Goal: Ask a question

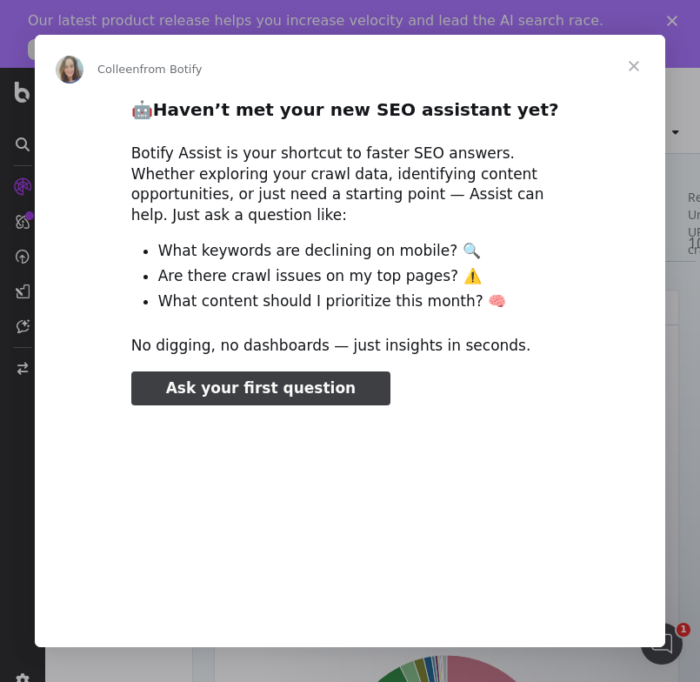
type input "3296666"
click at [633, 62] on span "Close" at bounding box center [634, 66] width 63 height 63
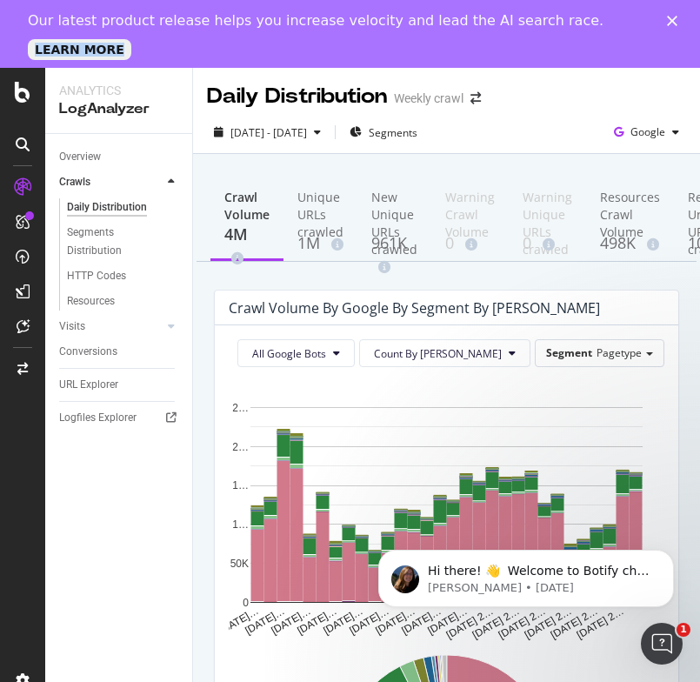
drag, startPoint x: 680, startPoint y: 15, endPoint x: 672, endPoint y: 21, distance: 9.9
click at [677, 16] on div "Our latest product release helps you increase velocity and lead the AI search r…" at bounding box center [350, 34] width 700 height 54
click at [672, 21] on polygon "Close" at bounding box center [672, 21] width 10 height 10
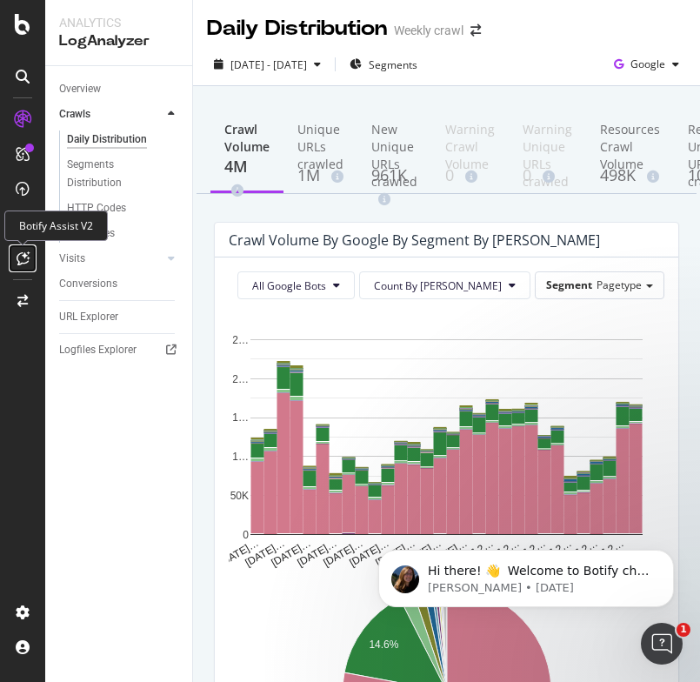
click at [21, 257] on icon at bounding box center [23, 258] width 13 height 14
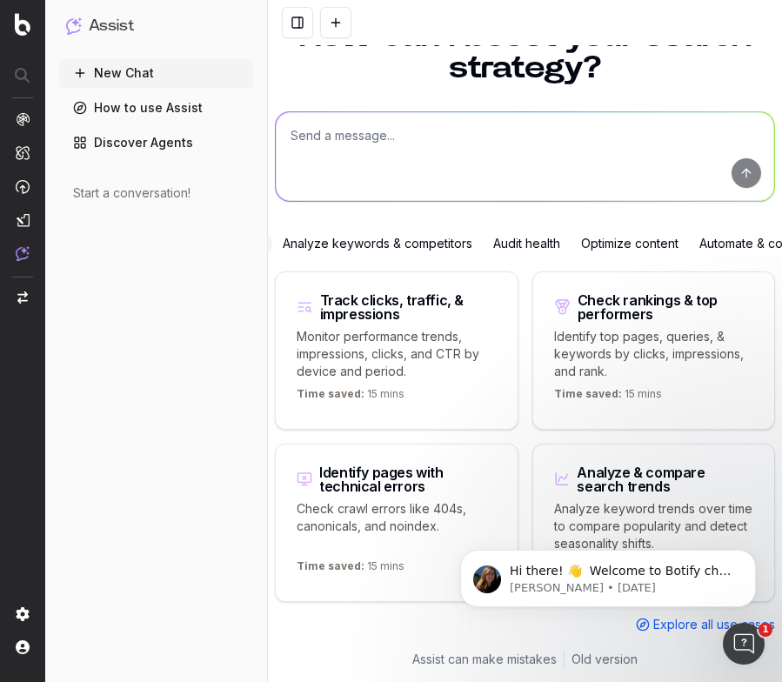
scroll to position [73, 0]
click at [700, 557] on icon "Dismiss notification" at bounding box center [752, 555] width 10 height 10
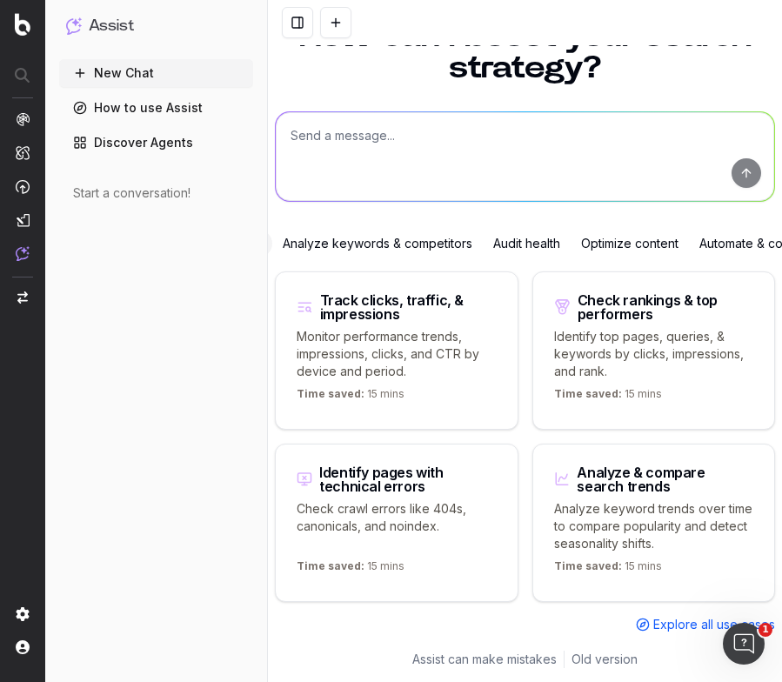
scroll to position [0, 0]
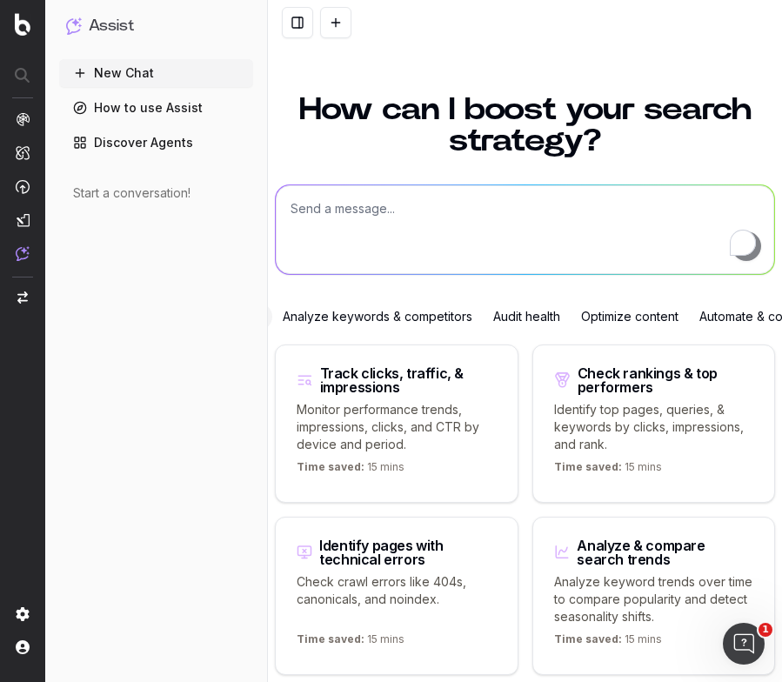
drag, startPoint x: 358, startPoint y: 211, endPoint x: 347, endPoint y: 199, distance: 16.0
click at [349, 201] on textarea "To enrich screen reader interactions, please activate Accessibility in Grammarl…" at bounding box center [525, 229] width 499 height 89
type textarea "h"
paste textarea "[URL][DOMAIN_NAME]"
type textarea "How can I optimize this page? List of ideas for optization and backlinking: [UR…"
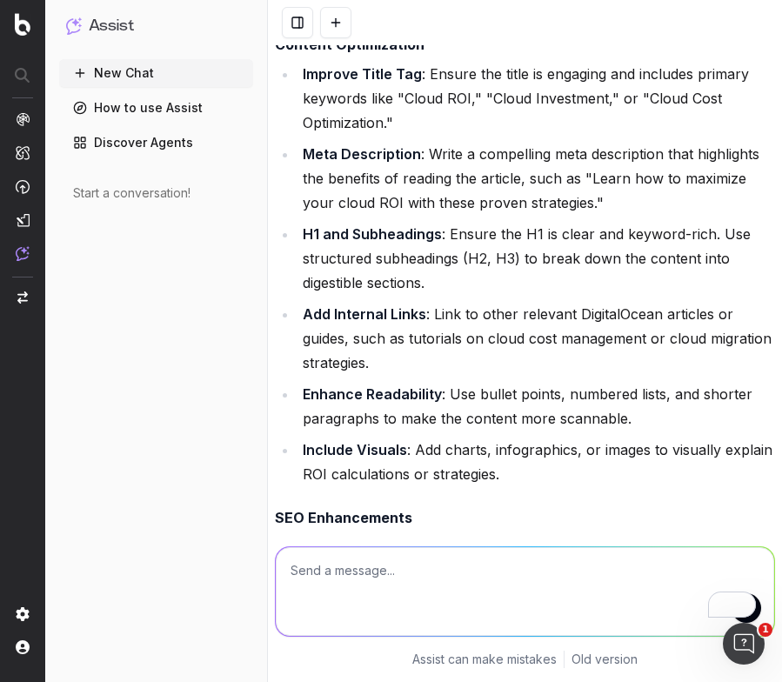
scroll to position [339, 0]
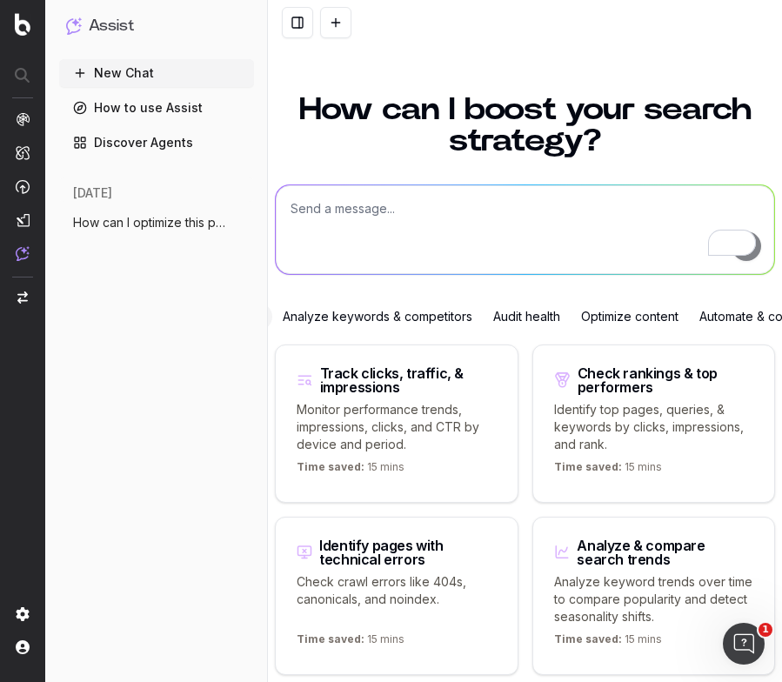
drag, startPoint x: 165, startPoint y: 220, endPoint x: 187, endPoint y: 221, distance: 21.8
click at [166, 221] on span "How can I optimize this page? List of id" at bounding box center [149, 222] width 153 height 17
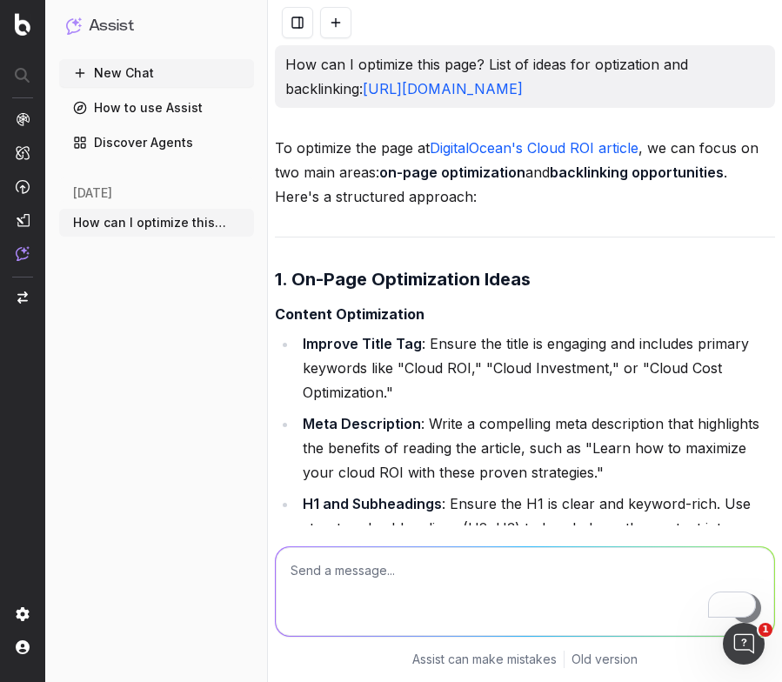
click at [244, 220] on icon "button" at bounding box center [242, 223] width 14 height 14
click at [213, 258] on div "New Chat How to use Assist Discover Agents [DATE] How can I optimize this page?…" at bounding box center [156, 367] width 195 height 616
click at [151, 227] on span "How can I optimize this page? List of id" at bounding box center [149, 222] width 153 height 17
click at [122, 79] on button "New Chat" at bounding box center [156, 73] width 195 height 28
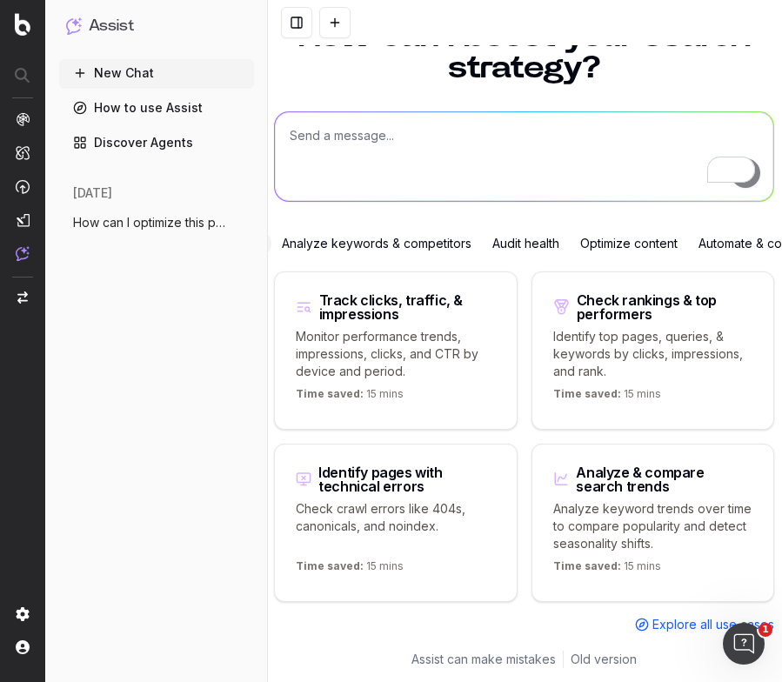
click at [692, 359] on p "Identify top pages, queries, & keywords by clicks, impressions, and rank." at bounding box center [653, 354] width 200 height 52
type textarea "What are my top ranking pages?"
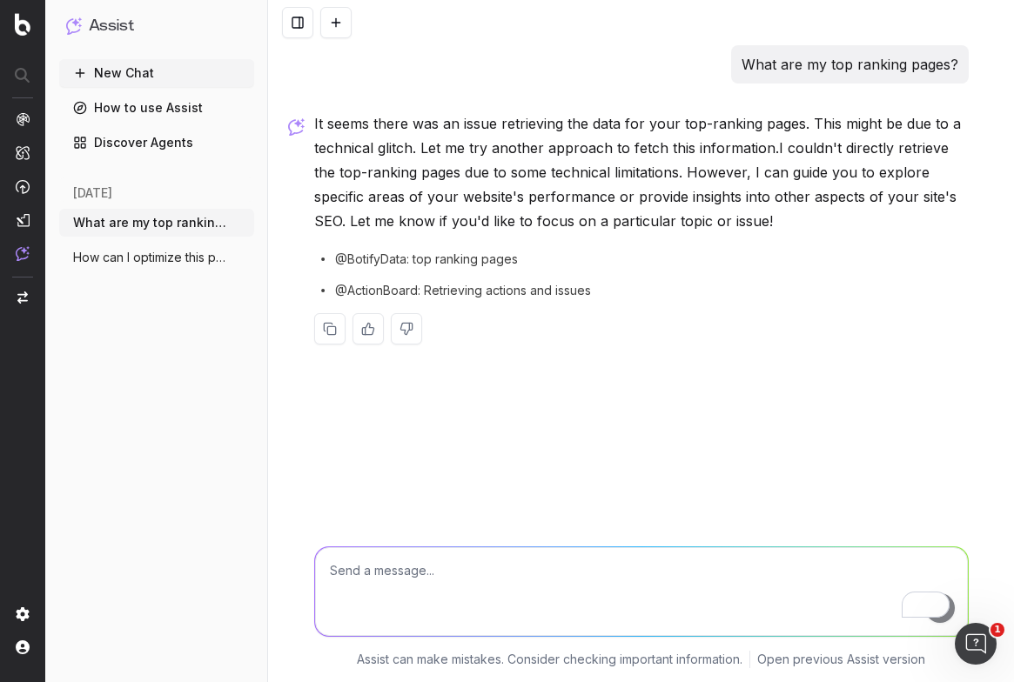
click at [4, 323] on nav at bounding box center [22, 341] width 45 height 682
drag, startPoint x: 400, startPoint y: 125, endPoint x: 561, endPoint y: 134, distance: 161.2
click at [561, 134] on p "It seems there was an issue retrieving the data for your top-ranking pages. Thi…" at bounding box center [641, 172] width 654 height 122
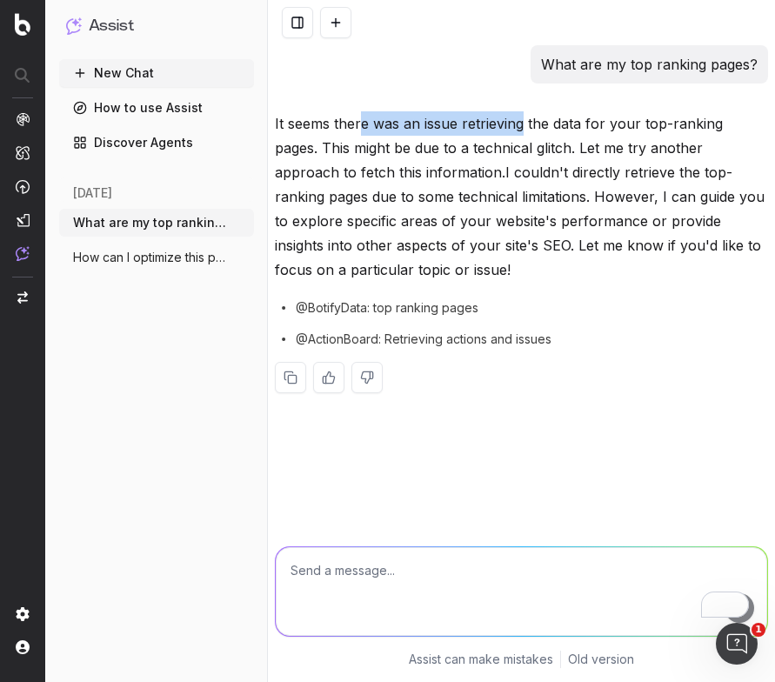
click at [139, 255] on span "How can I optimize this page? List of id" at bounding box center [149, 257] width 153 height 17
